Goal: Information Seeking & Learning: Learn about a topic

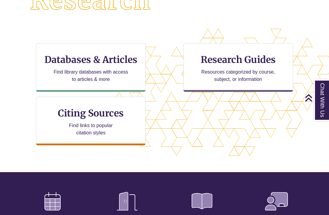
scroll to position [177, 0]
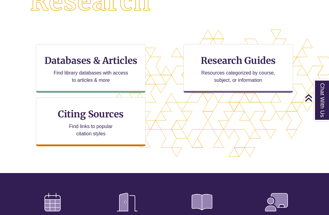
click at [130, 66] on h3 "Databases & Articles" at bounding box center [90, 61] width 99 height 12
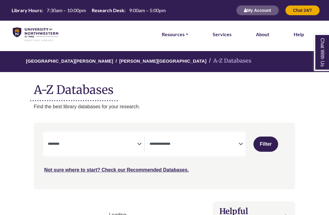
select select "Database Subject Filter"
select select "Database Types Filter"
select select "Database Subject Filter"
select select "Database Types Filter"
click at [125, 155] on div "**********" at bounding box center [144, 144] width 202 height 25
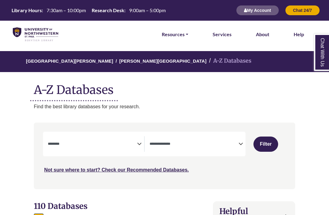
click at [131, 143] on textarea "Search" at bounding box center [92, 144] width 89 height 5
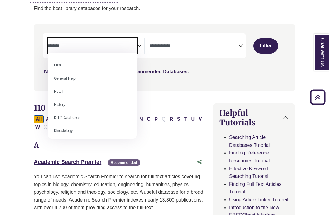
scroll to position [251, 0]
select select "*****"
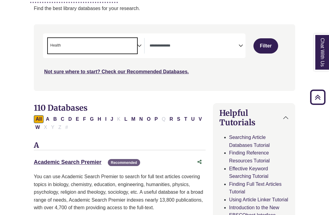
click at [277, 47] on button "Filter" at bounding box center [265, 45] width 25 height 15
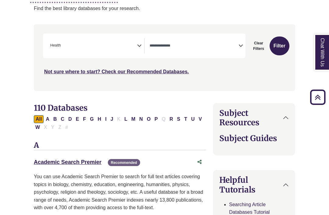
select select "Database Types Filter"
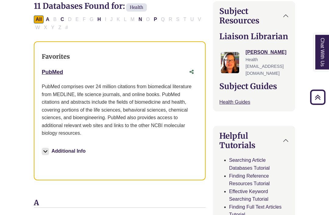
scroll to position [200, 0]
click at [176, 85] on p "PubMed comprises over 24 million citations from biomedical literature from MEDL…" at bounding box center [120, 110] width 156 height 54
click at [54, 72] on link "PubMed This link opens in a new window" at bounding box center [52, 72] width 21 height 6
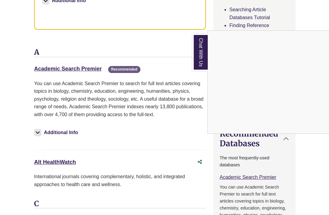
scroll to position [351, 0]
click at [97, 64] on div "Chat With Us" at bounding box center [164, 107] width 329 height 215
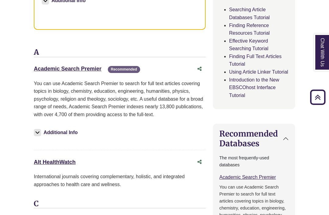
click at [90, 69] on link "Academic Search Premier This link opens in a new window" at bounding box center [68, 69] width 68 height 6
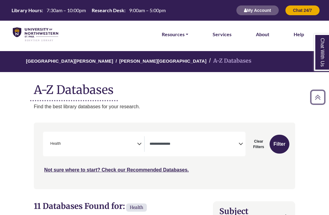
select select "Database Types Filter"
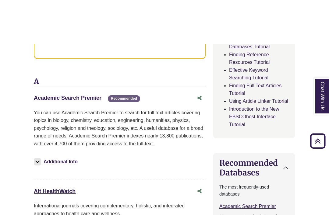
scroll to position [312, 0]
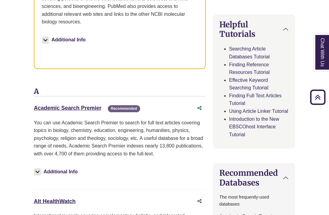
click at [94, 107] on link "Academic Search Premier This link opens in a new window" at bounding box center [68, 108] width 68 height 6
